Goal: Register for event/course

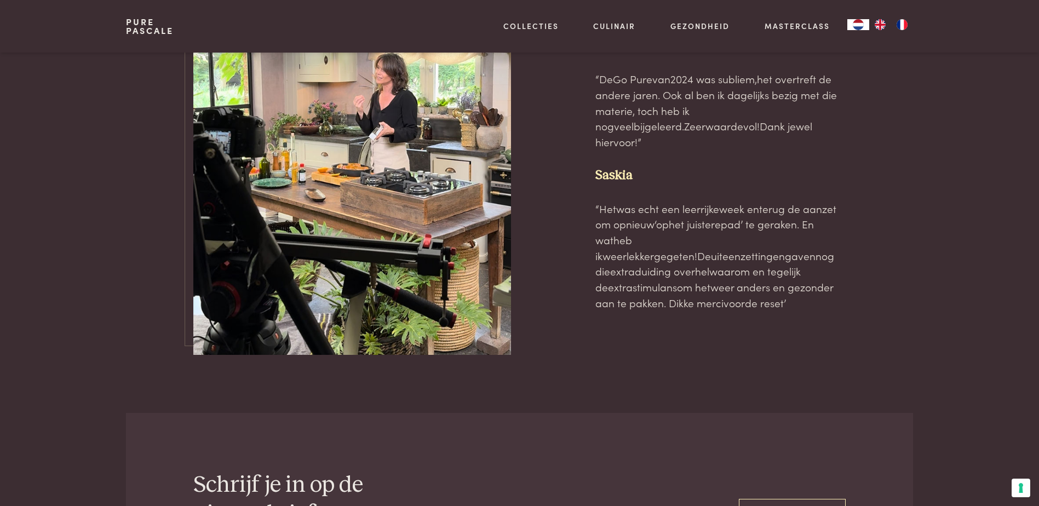
scroll to position [3355, 0]
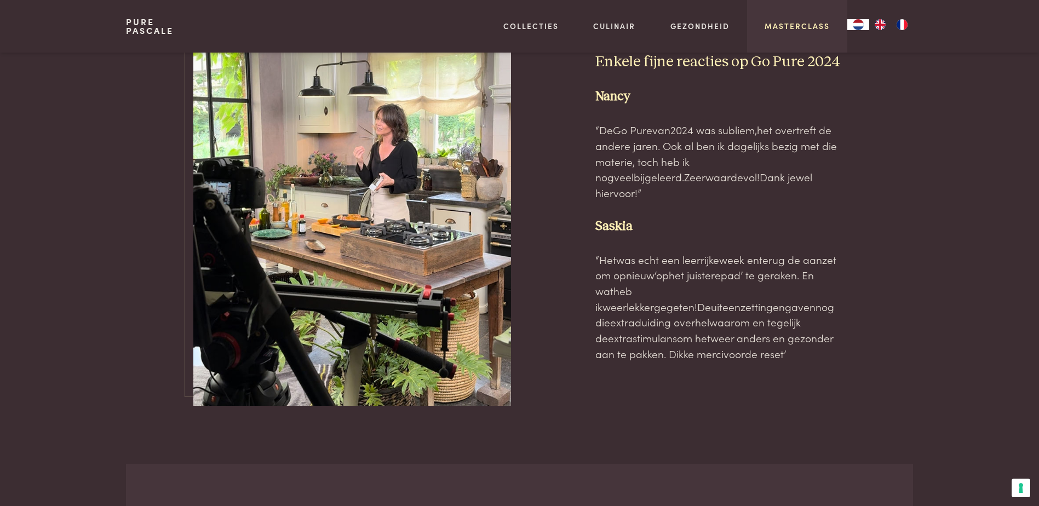
click at [799, 24] on link "Masterclass" at bounding box center [796, 25] width 65 height 11
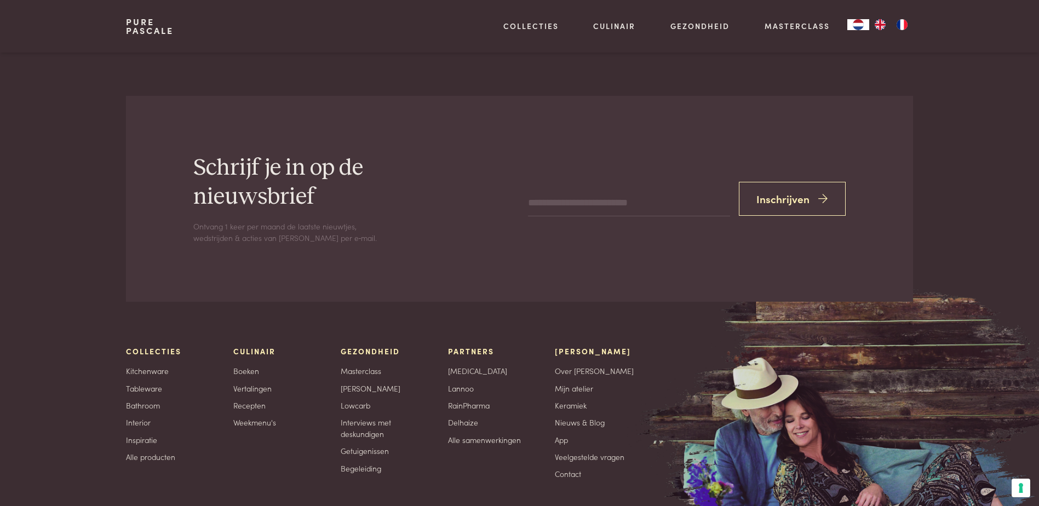
scroll to position [3793, 0]
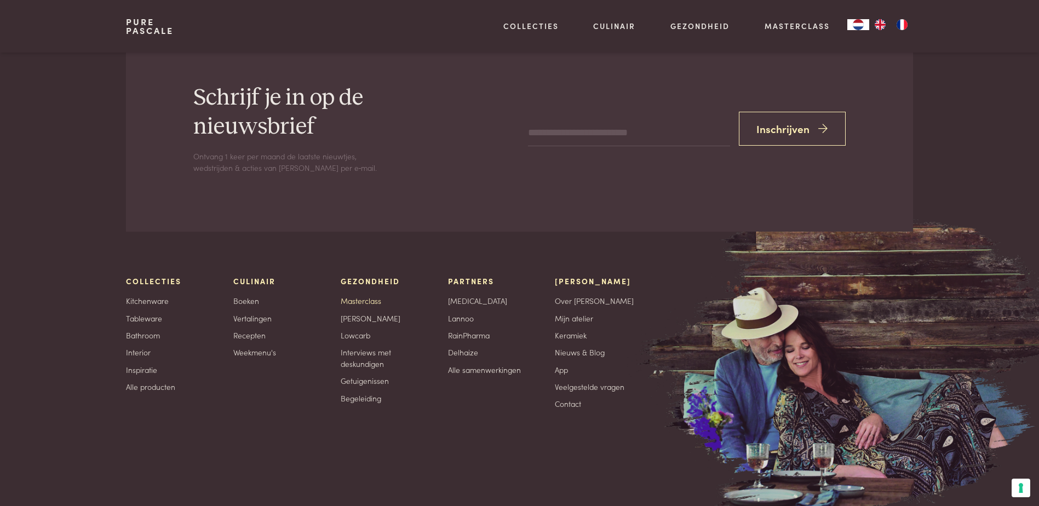
click at [364, 295] on link "Masterclass" at bounding box center [361, 300] width 41 height 11
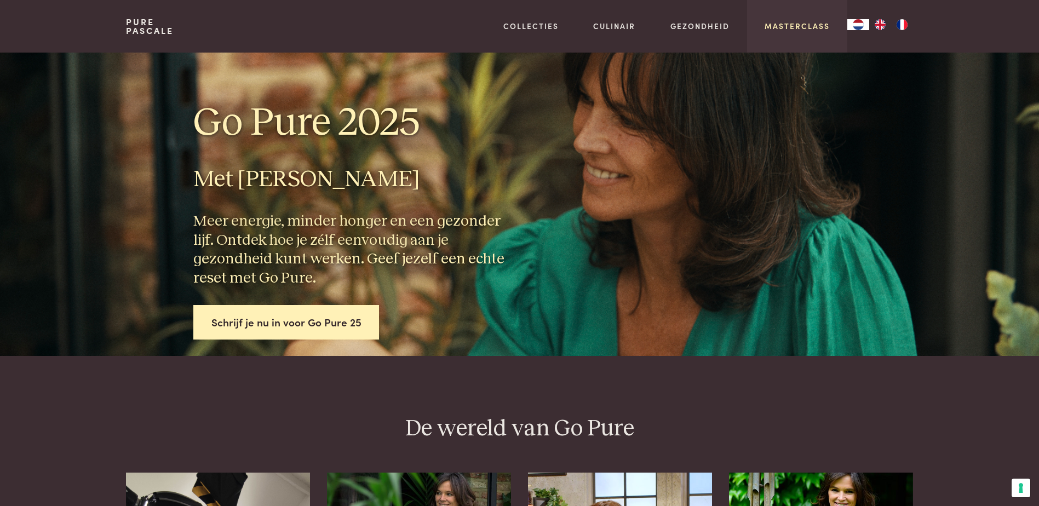
click at [802, 27] on link "Masterclass" at bounding box center [796, 25] width 65 height 11
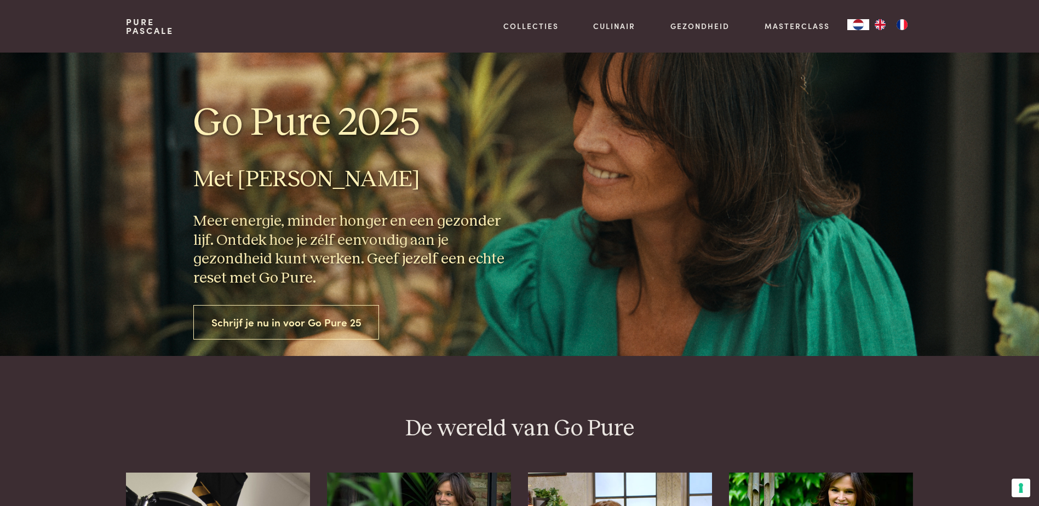
click at [351, 325] on link "Schrijf je nu in voor Go Pure 25" at bounding box center [286, 322] width 186 height 34
